Goal: Find specific page/section: Find specific page/section

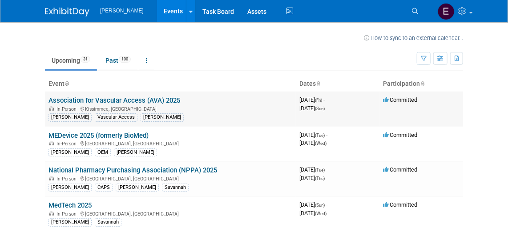
click at [99, 96] on link "Association for Vascular Access (AVA) 2025" at bounding box center [114, 100] width 132 height 8
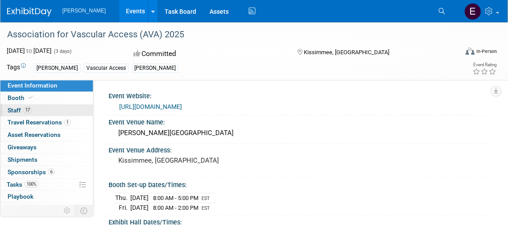
click at [17, 107] on span "Staff 17" at bounding box center [20, 110] width 24 height 7
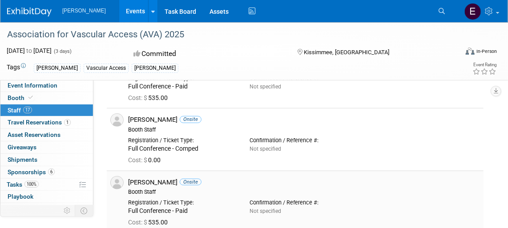
scroll to position [161, 0]
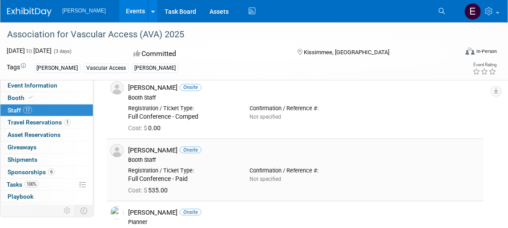
click at [419, 157] on div "Booth Staff" at bounding box center [304, 159] width 352 height 7
